Goal: Information Seeking & Learning: Understand process/instructions

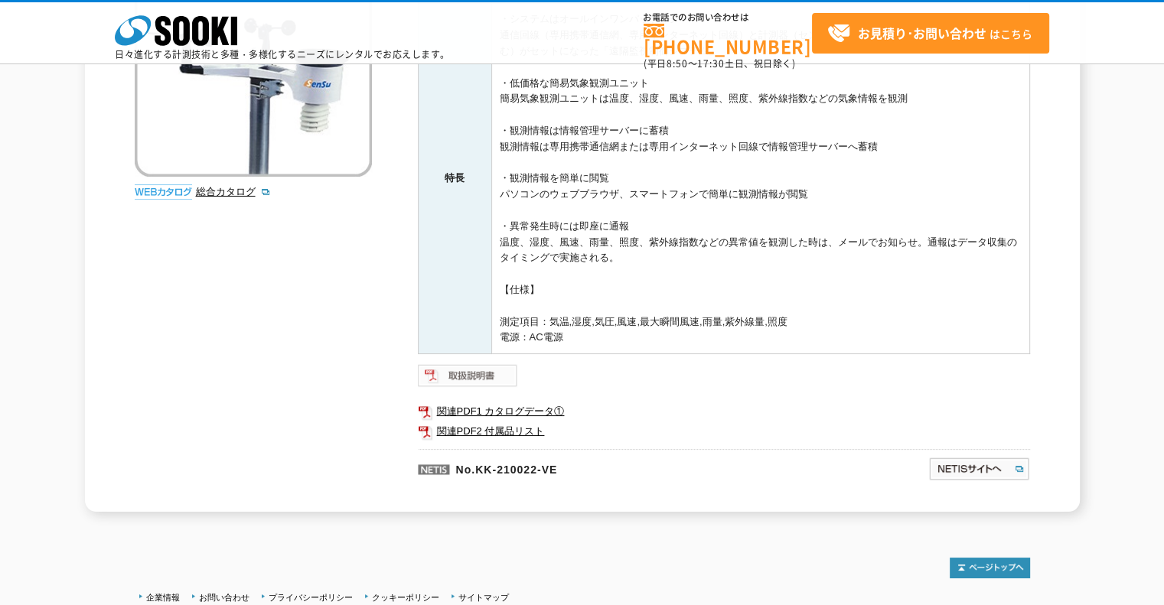
click at [487, 383] on img at bounding box center [468, 375] width 100 height 24
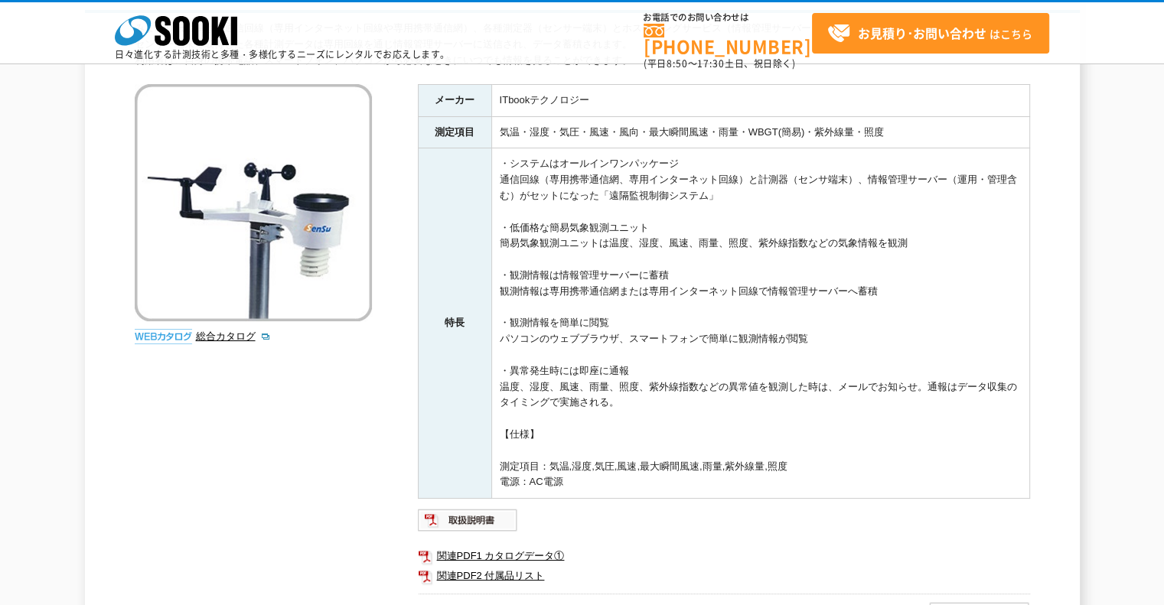
scroll to position [429, 0]
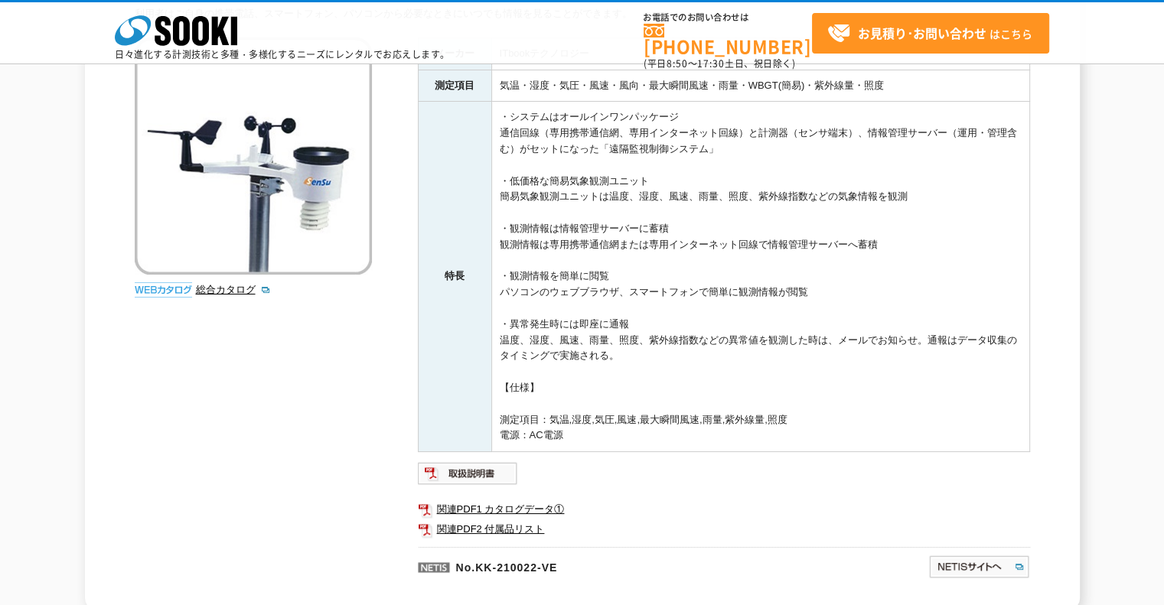
scroll to position [199, 0]
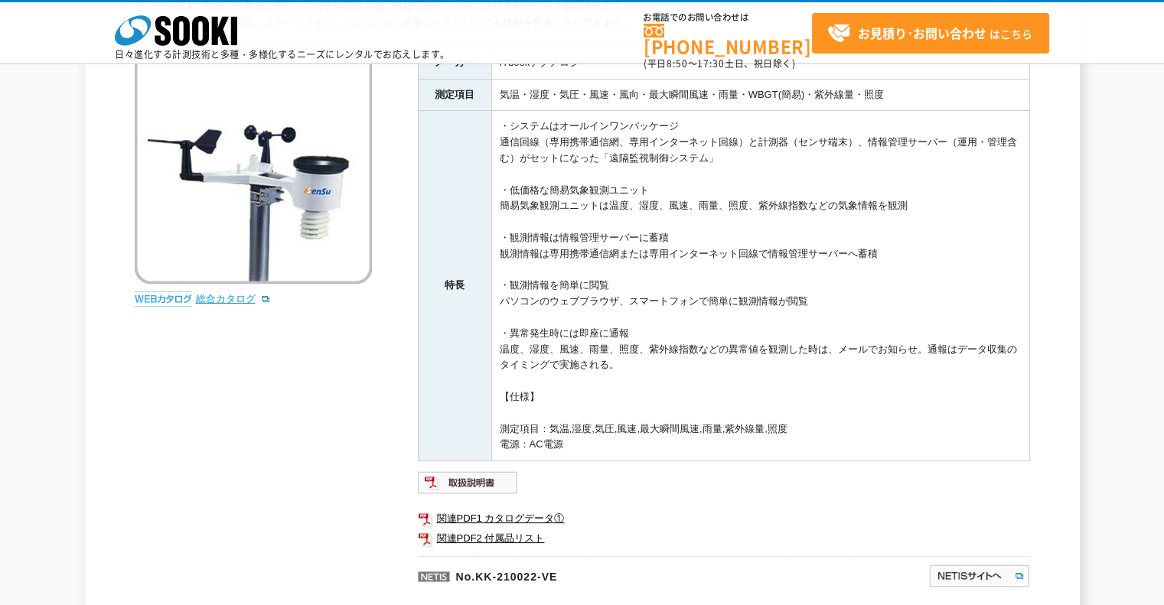
click at [239, 298] on link "総合カタログ" at bounding box center [233, 298] width 75 height 11
click at [517, 510] on link "関連PDF1 カタログデータ①" at bounding box center [724, 519] width 612 height 20
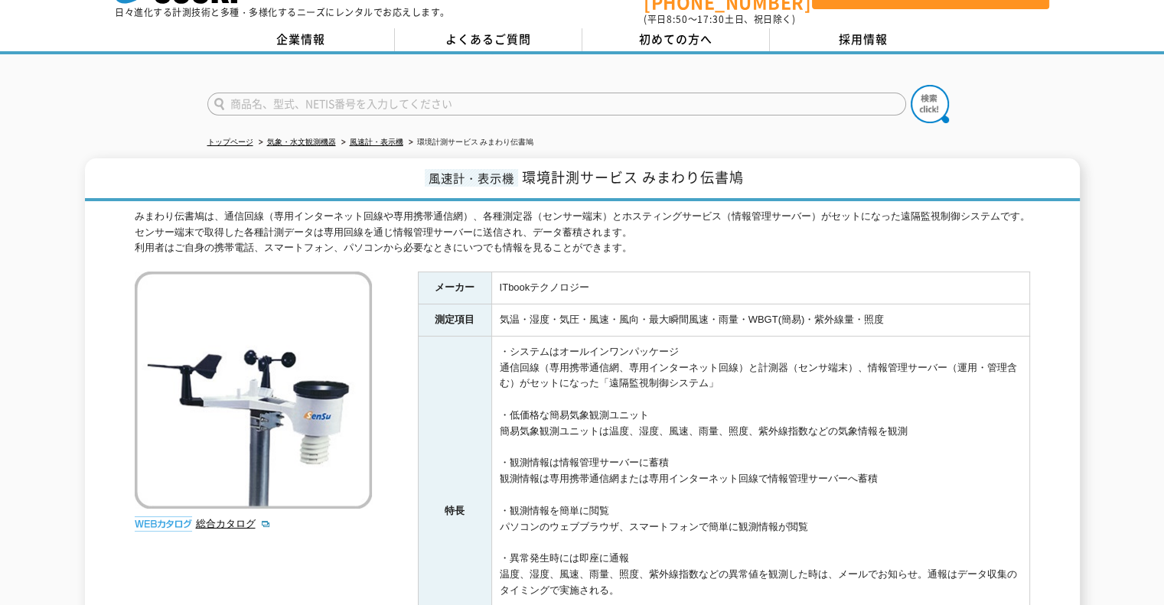
scroll to position [0, 0]
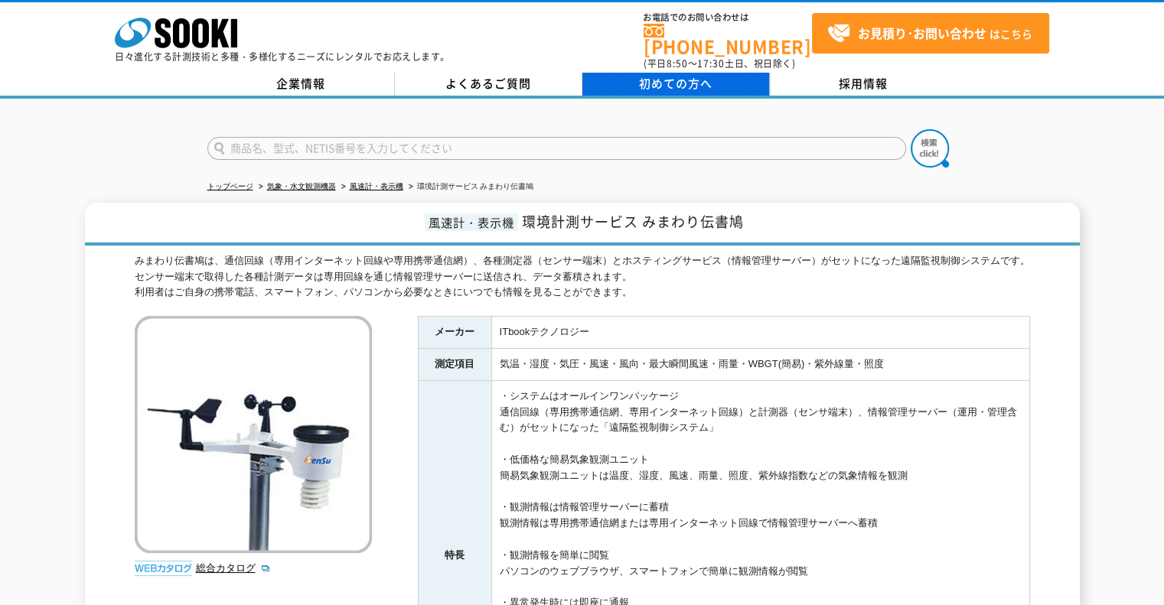
click at [703, 75] on span "初めての方へ" at bounding box center [675, 83] width 73 height 17
